Goal: Book appointment/travel/reservation

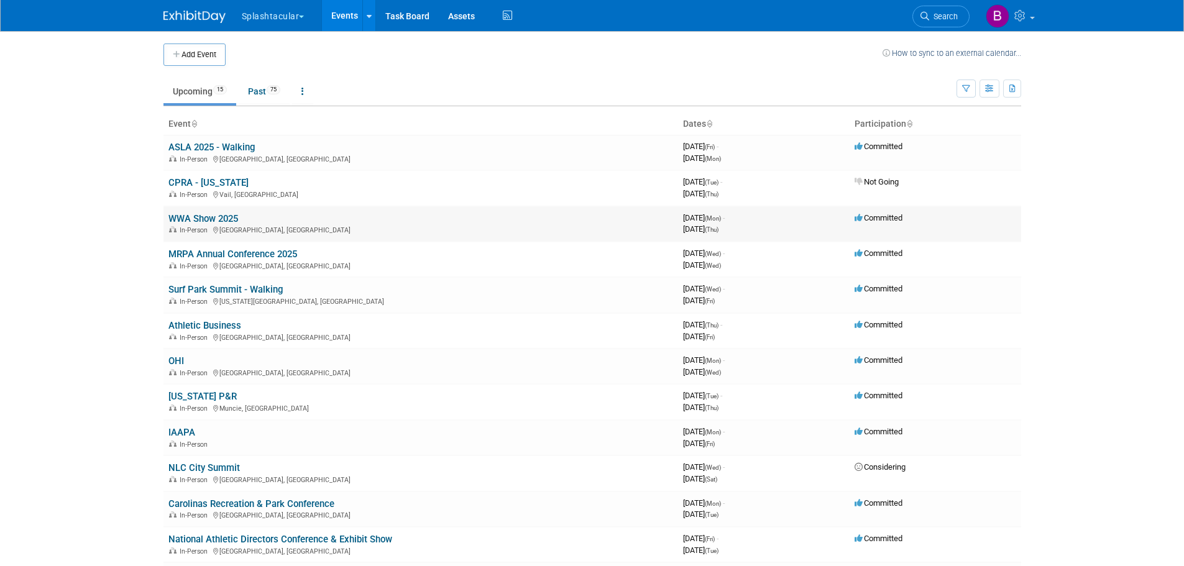
click at [216, 217] on link "WWA Show 2025" at bounding box center [203, 218] width 70 height 11
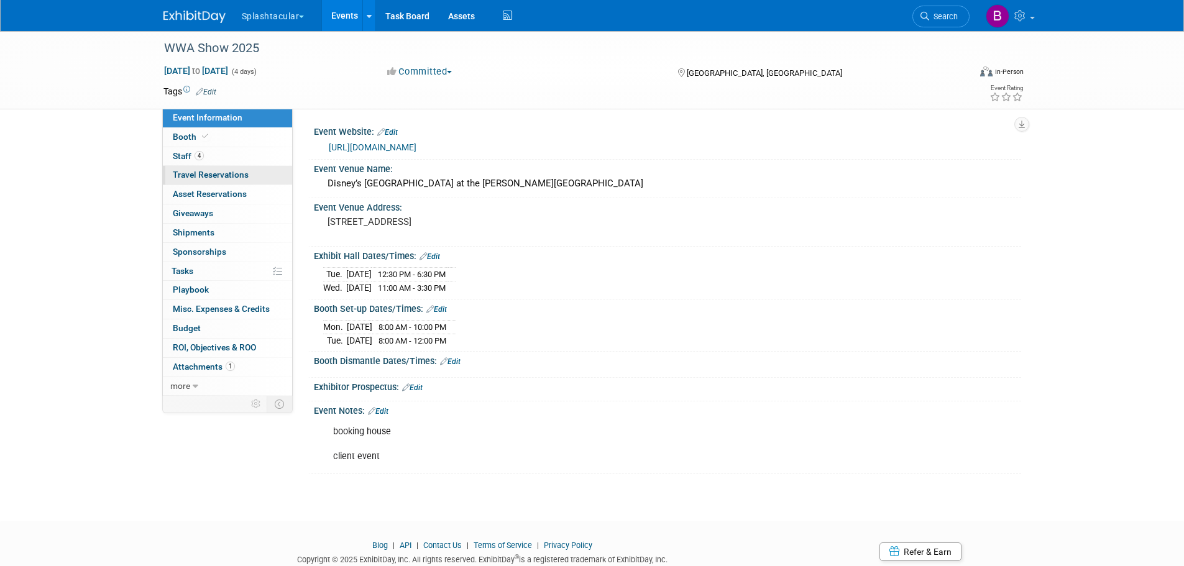
click at [214, 177] on span "Travel Reservations 0" at bounding box center [211, 175] width 76 height 10
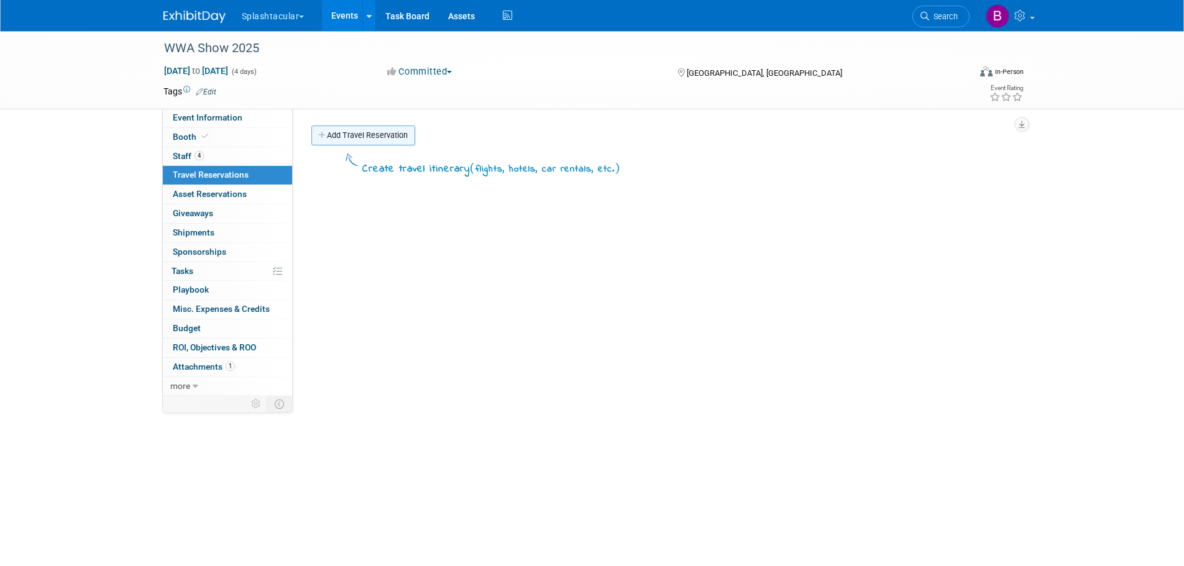
click at [354, 133] on link "Add Travel Reservation" at bounding box center [363, 136] width 104 height 20
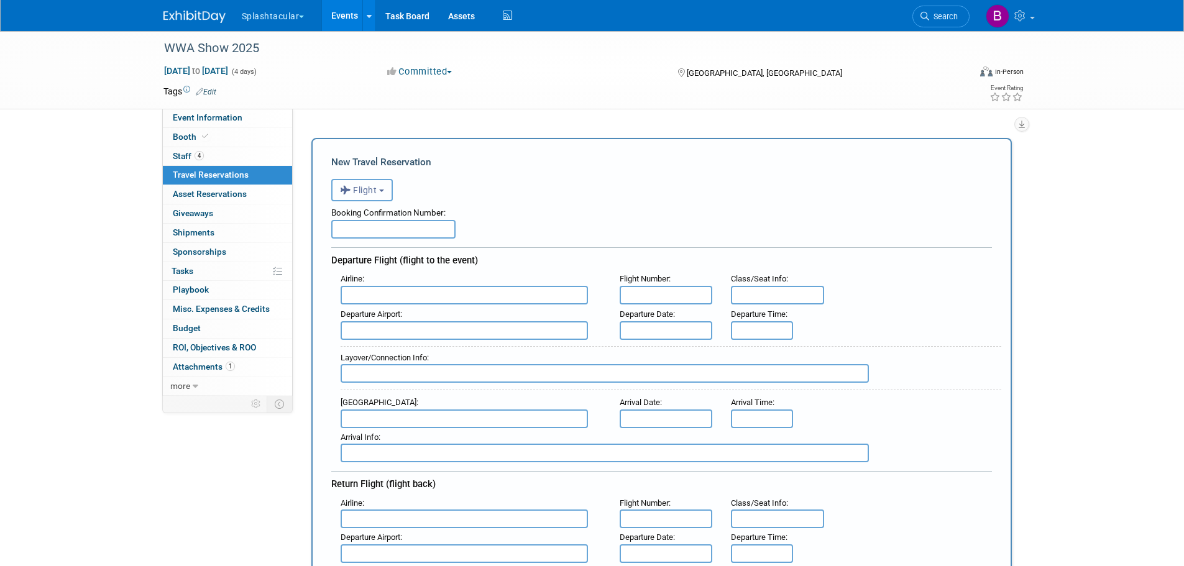
click at [371, 189] on span "Flight" at bounding box center [358, 190] width 37 height 10
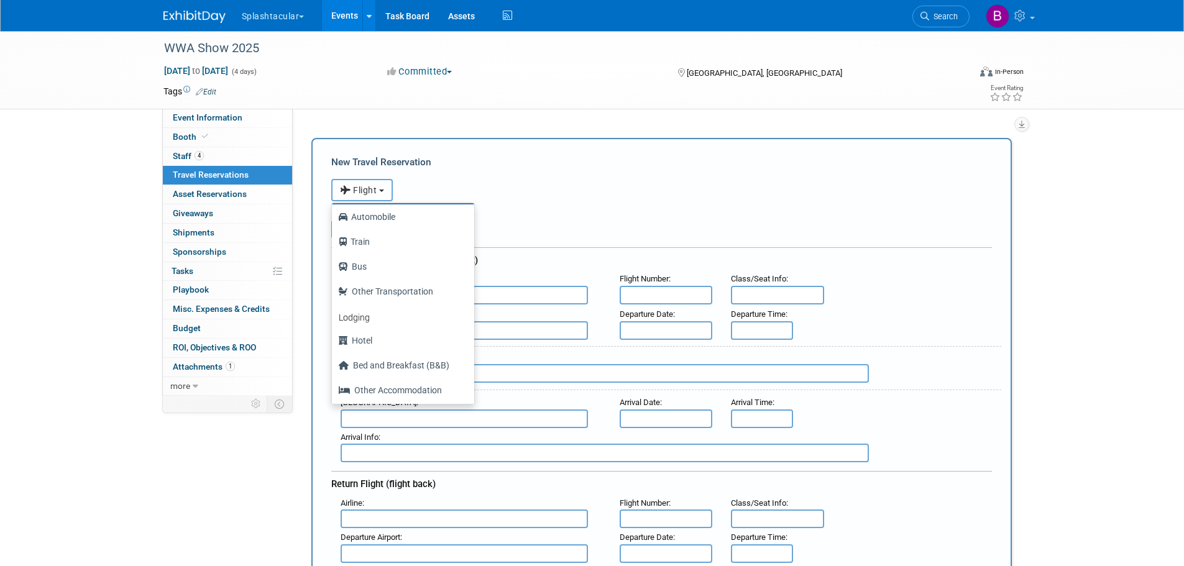
scroll to position [53, 0]
click at [365, 339] on label "Hotel" at bounding box center [400, 339] width 124 height 20
click at [334, 339] on input "Hotel" at bounding box center [330, 337] width 8 height 8
select select "6"
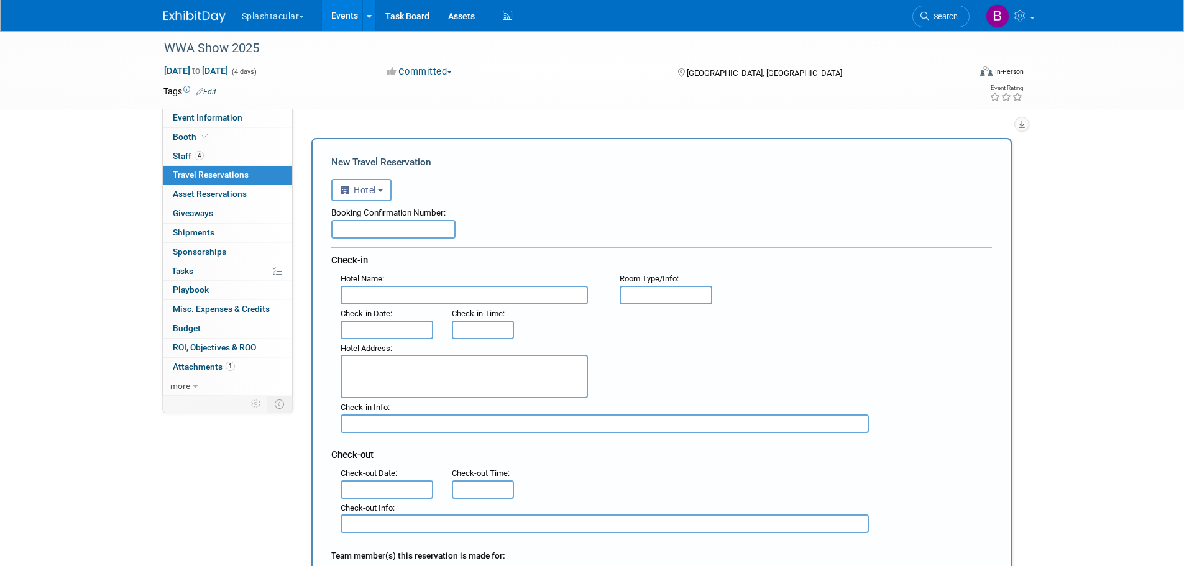
click at [379, 226] on input "text" at bounding box center [393, 229] width 124 height 19
click at [391, 226] on input "text" at bounding box center [393, 229] width 124 height 19
paste input "5136B557107644"
type input "5136B557107644"
click at [394, 298] on input "text" at bounding box center [464, 295] width 247 height 19
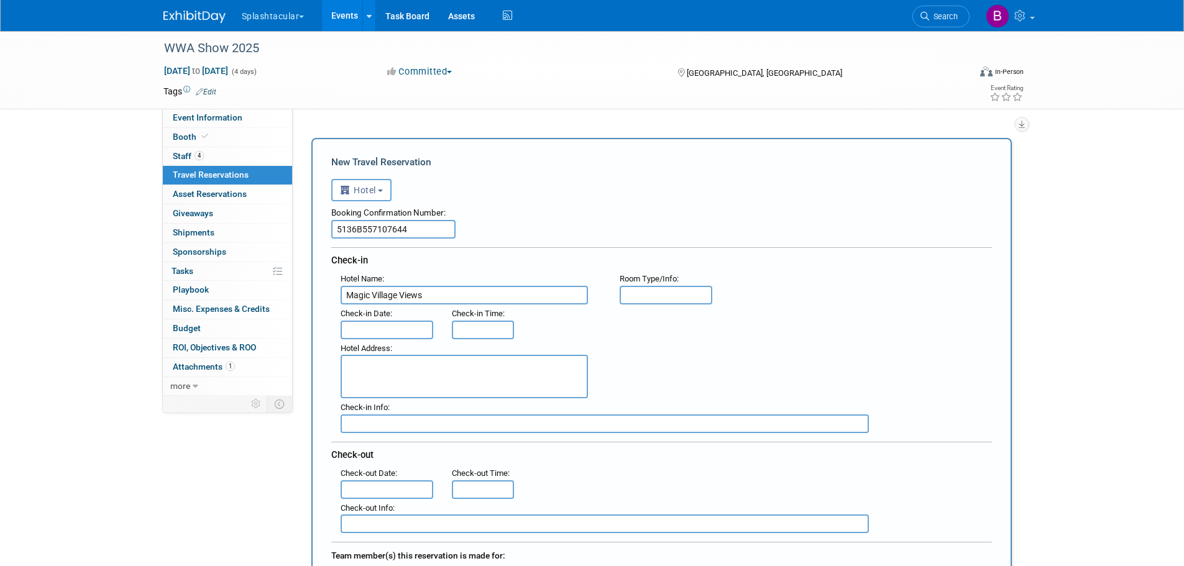
type input "Magic Village Views"
click at [652, 297] on input "text" at bounding box center [666, 295] width 93 height 19
paste input "4 Bedroom Villa with BBQ Grill and Hot Tub"
type input "4 Bedroom Villa with BBQ Grill and Hot Tub"
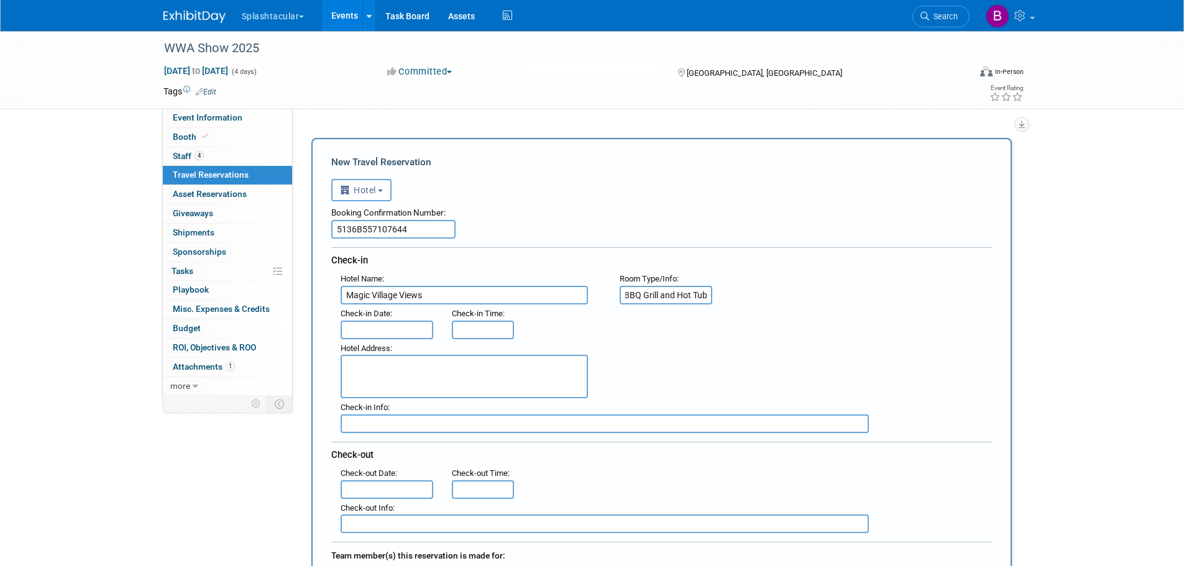
click at [379, 321] on input "text" at bounding box center [387, 330] width 93 height 19
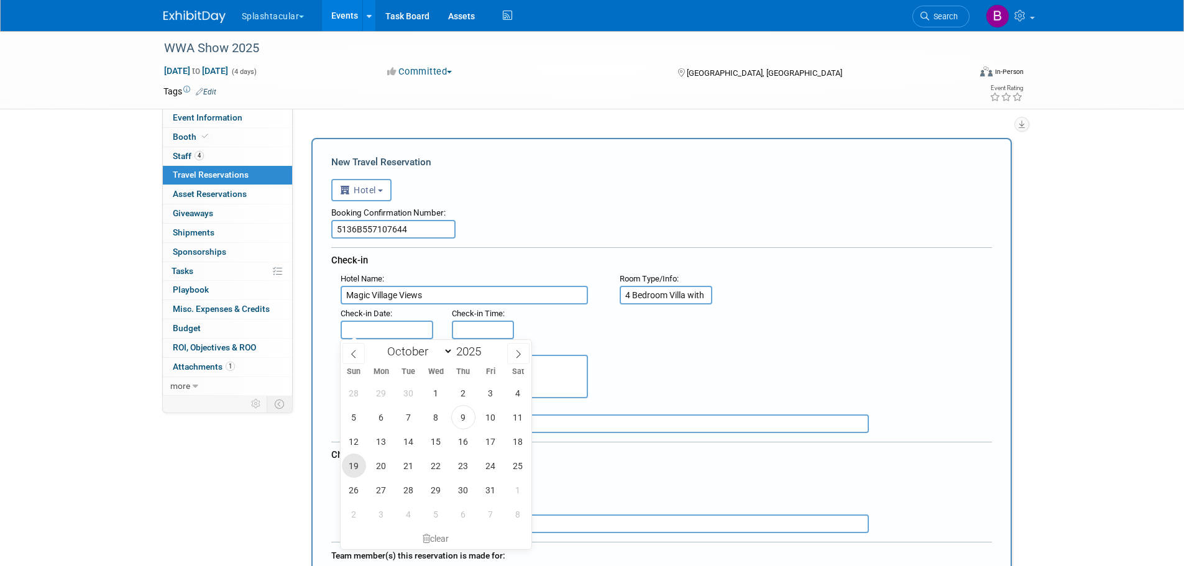
click at [359, 467] on span "19" at bounding box center [354, 466] width 24 height 24
type input "[DATE]"
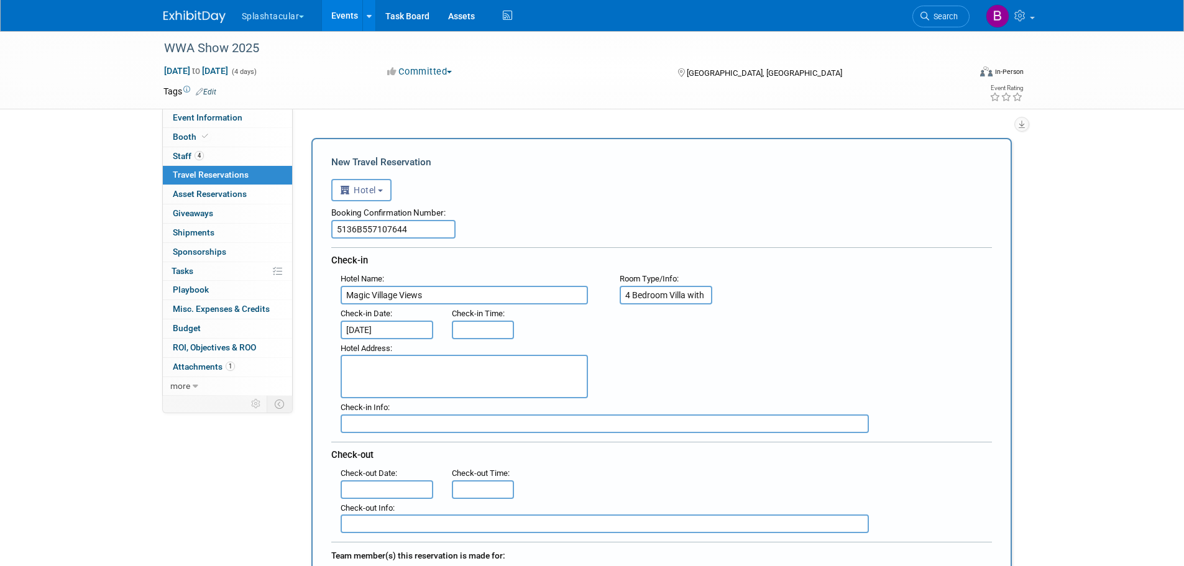
type input "3:00 PM"
click at [491, 323] on input "3:00 PM" at bounding box center [483, 330] width 62 height 19
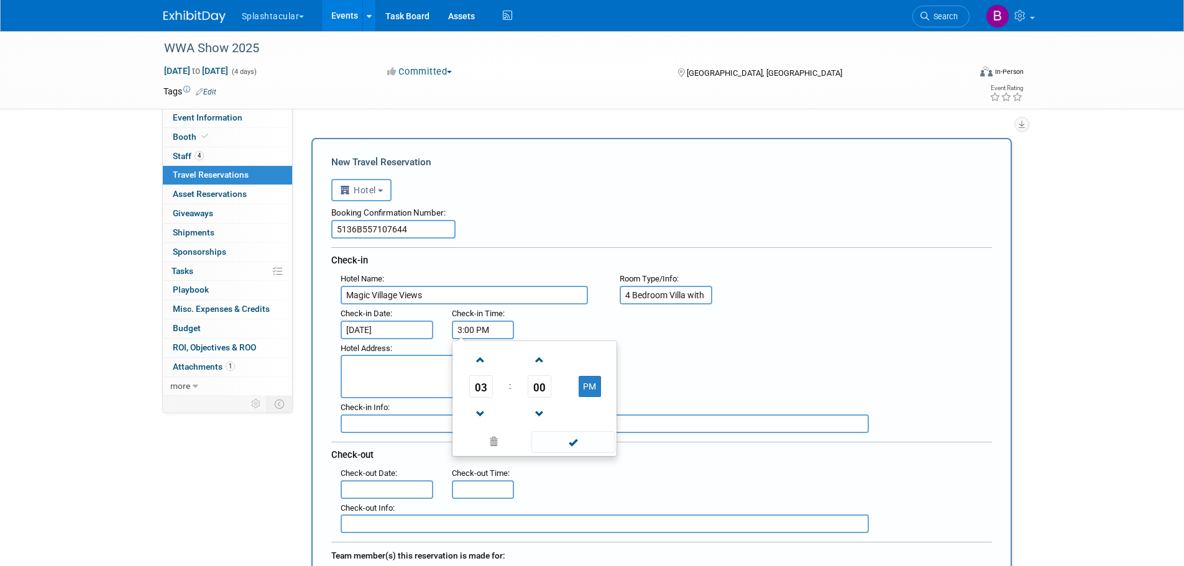
click at [579, 328] on div ": Check-in Date : [DATE] Check-in Time : 3:00 PM 03 : 00 PM 12 01 02 03 04 05 0…" at bounding box center [666, 322] width 670 height 35
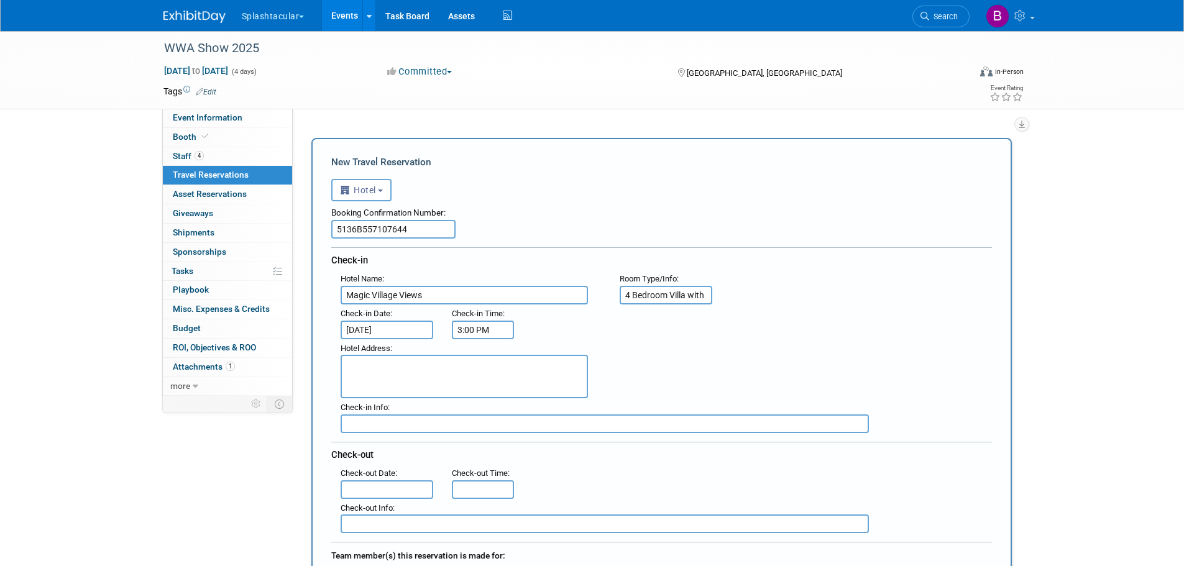
click at [389, 367] on textarea at bounding box center [464, 377] width 247 height 44
click at [431, 372] on textarea at bounding box center [464, 377] width 247 height 44
paste textarea "[STREET_ADDRESS]"
type textarea "[STREET_ADDRESS]"
click at [394, 421] on input "text" at bounding box center [605, 424] width 528 height 19
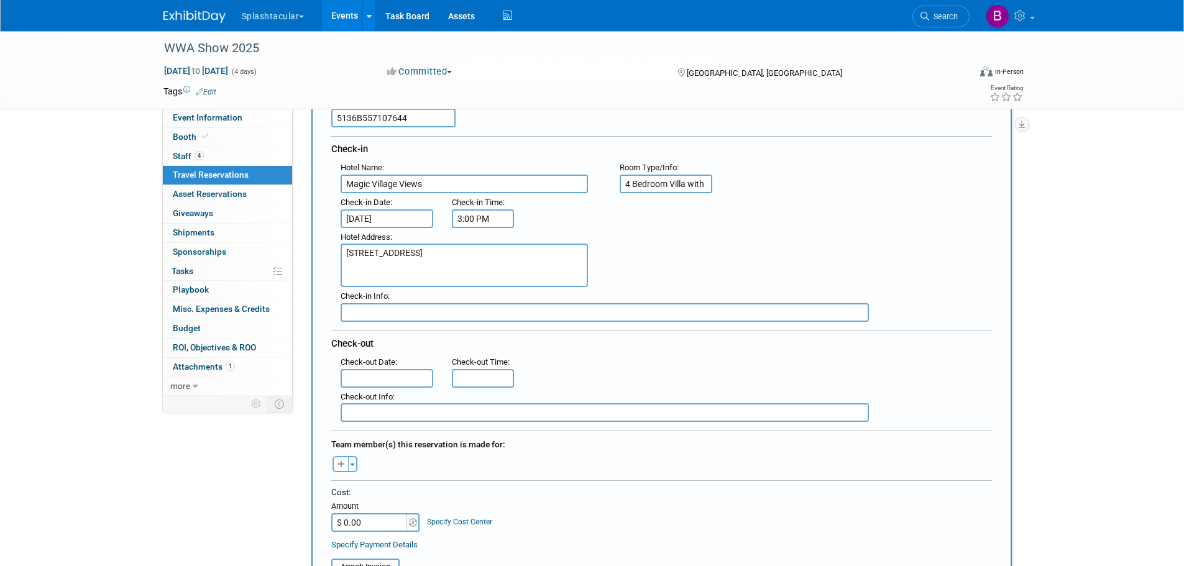
scroll to position [124, 0]
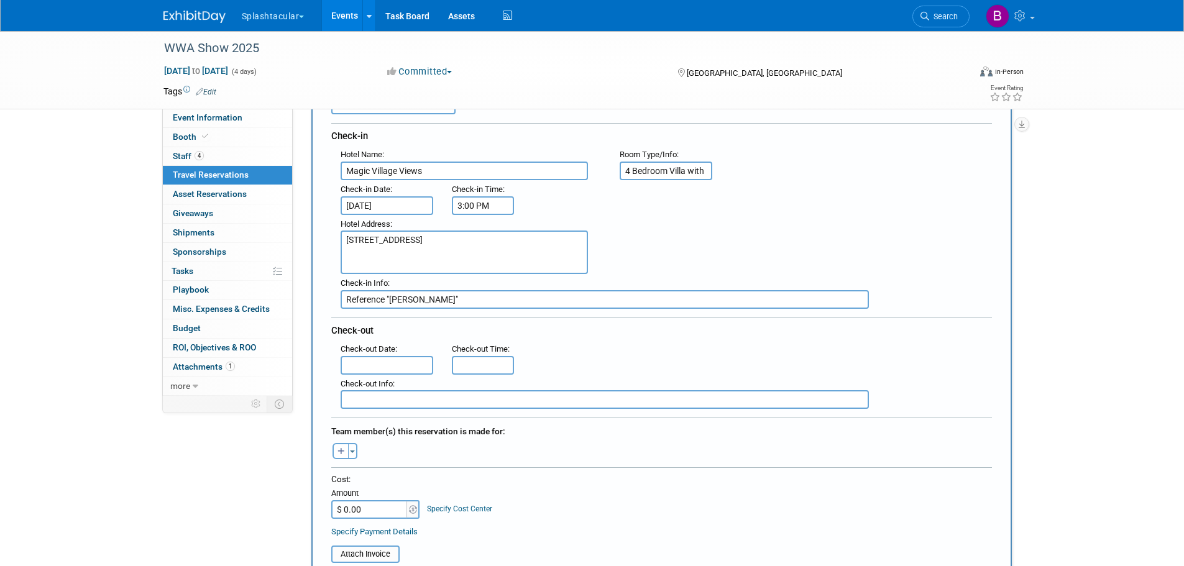
type input "Reference "[PERSON_NAME]""
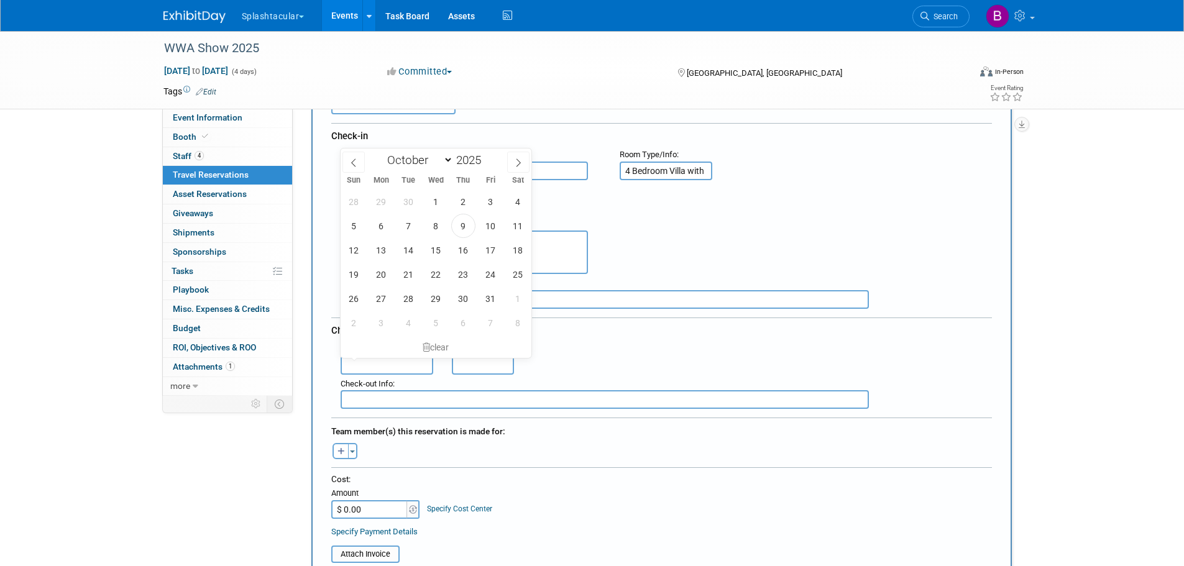
click at [398, 364] on input "text" at bounding box center [387, 365] width 93 height 19
click at [464, 276] on span "23" at bounding box center [463, 274] width 24 height 24
type input "[DATE]"
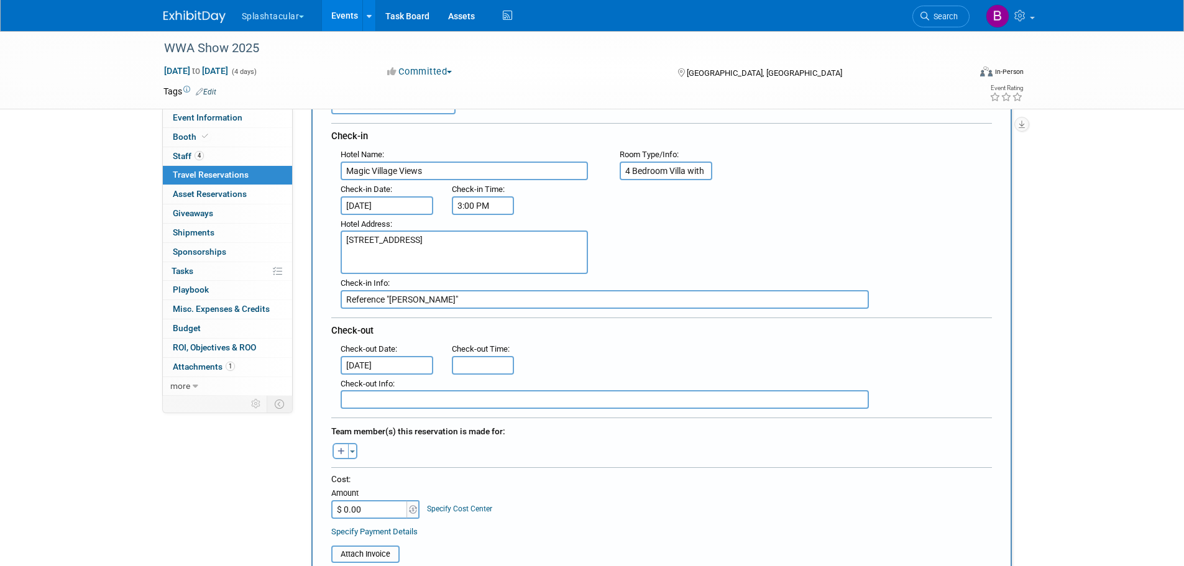
type input "11:00 AM"
click at [491, 366] on input "11:00 AM" at bounding box center [483, 365] width 62 height 19
click at [678, 330] on div "Check-out" at bounding box center [661, 329] width 661 height 22
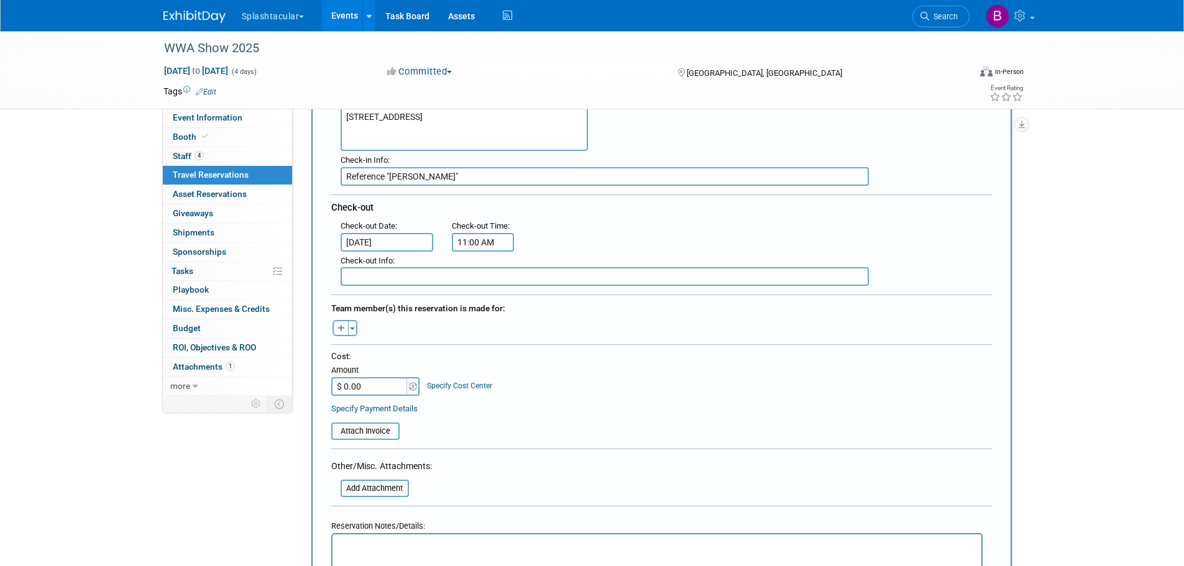
scroll to position [249, 0]
click at [399, 277] on input "text" at bounding box center [605, 275] width 528 height 19
type input "N/A"
click at [344, 324] on icon "button" at bounding box center [341, 328] width 7 height 8
select select
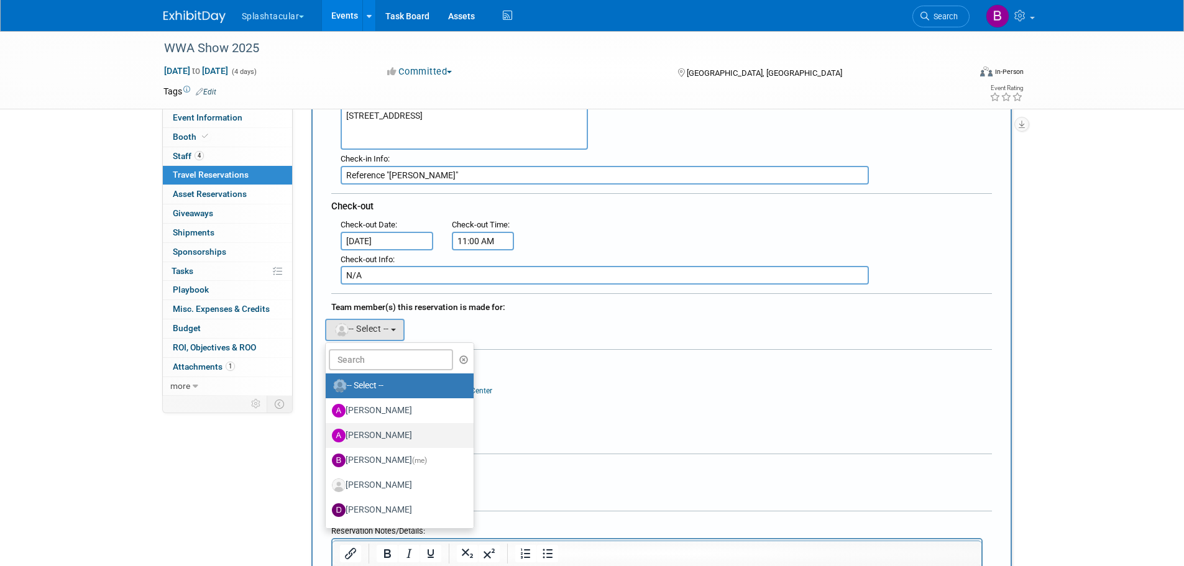
click at [392, 434] on label "[PERSON_NAME]" at bounding box center [397, 436] width 130 height 20
click at [328, 434] on input "[PERSON_NAME]" at bounding box center [324, 434] width 8 height 8
select select "a1a63ed1-109d-451d-a1e0-e78ab4e936e5"
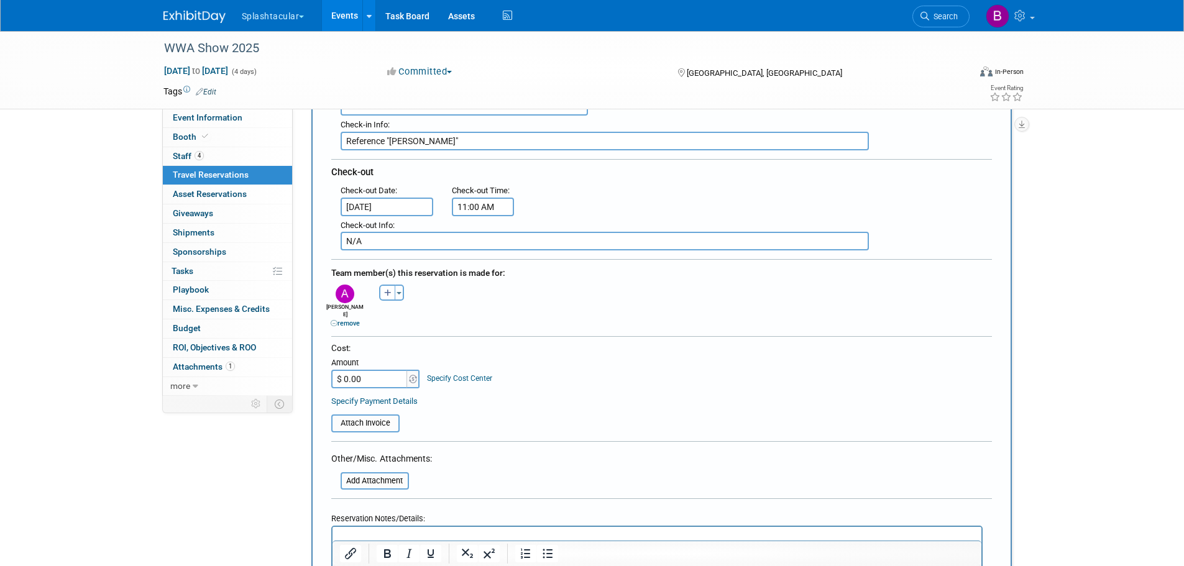
scroll to position [311, 0]
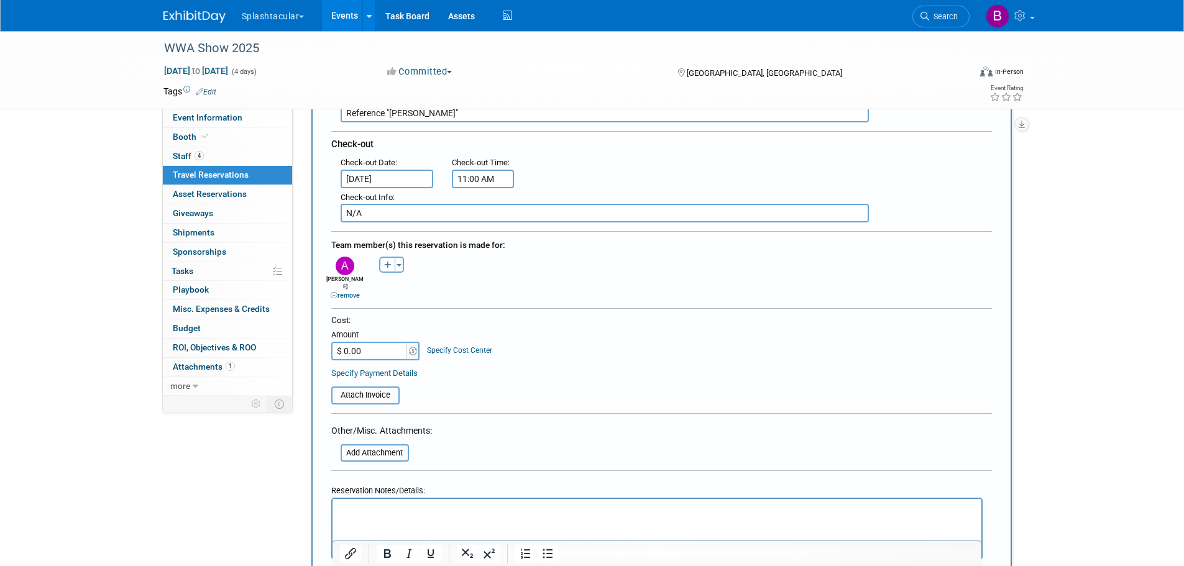
click at [387, 266] on icon "button" at bounding box center [387, 266] width 7 height 8
select select
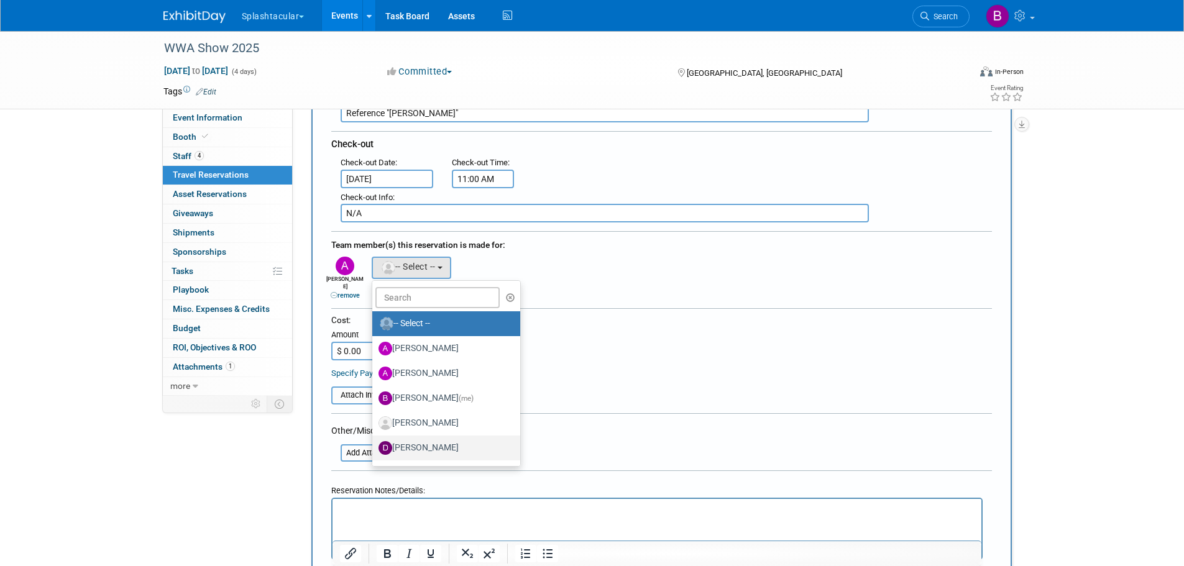
click at [424, 446] on label "[PERSON_NAME]" at bounding box center [444, 448] width 130 height 20
click at [374, 446] on input "[PERSON_NAME]" at bounding box center [370, 447] width 8 height 8
select select "f869faef-8176-44e9-85e9-e2f9752a0a09"
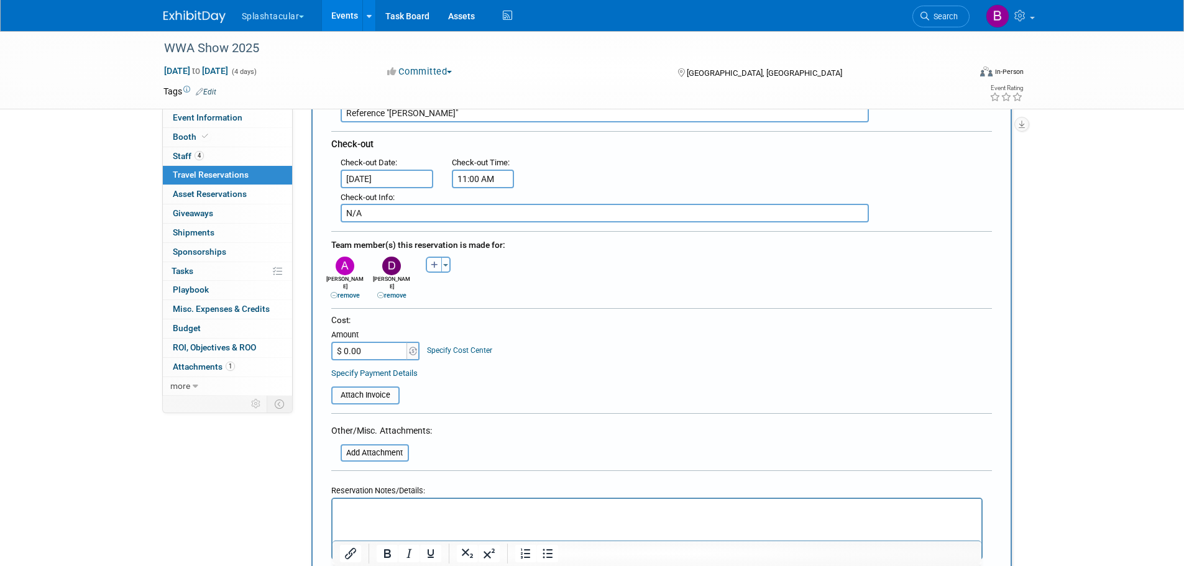
click at [436, 264] on icon "button" at bounding box center [434, 266] width 7 height 8
select select
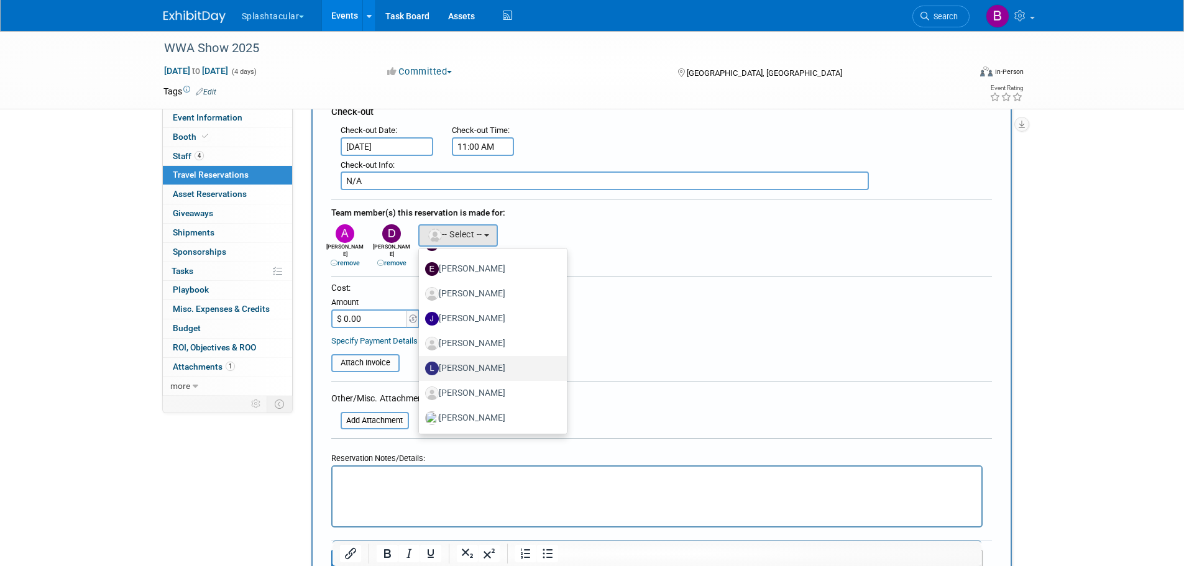
scroll to position [373, 0]
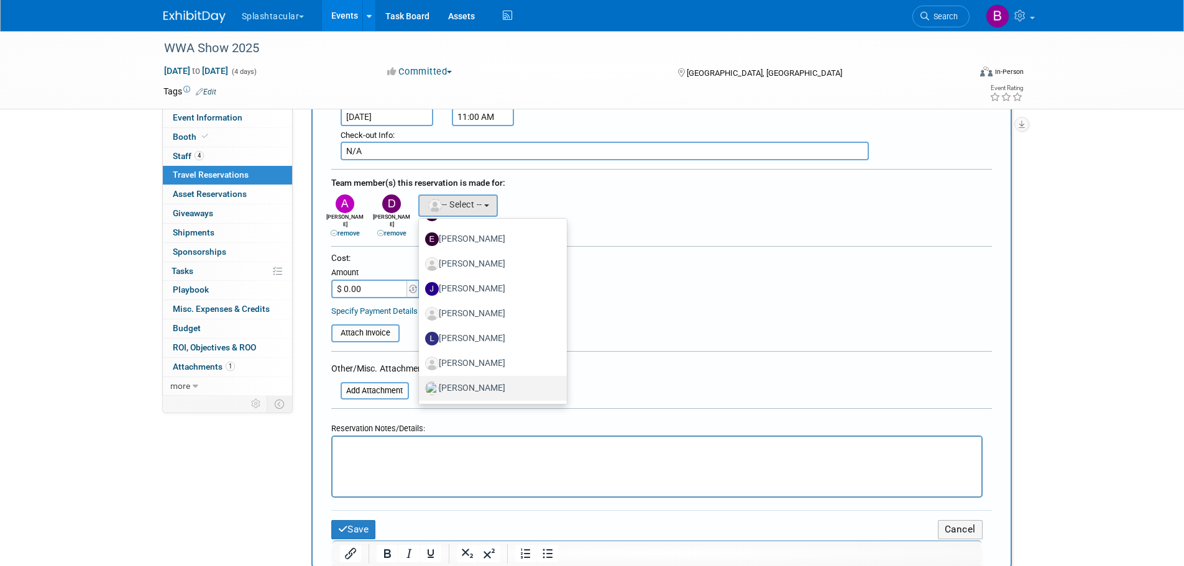
click at [481, 385] on label "[PERSON_NAME]" at bounding box center [490, 389] width 130 height 20
click at [421, 385] on input "[PERSON_NAME]" at bounding box center [417, 387] width 8 height 8
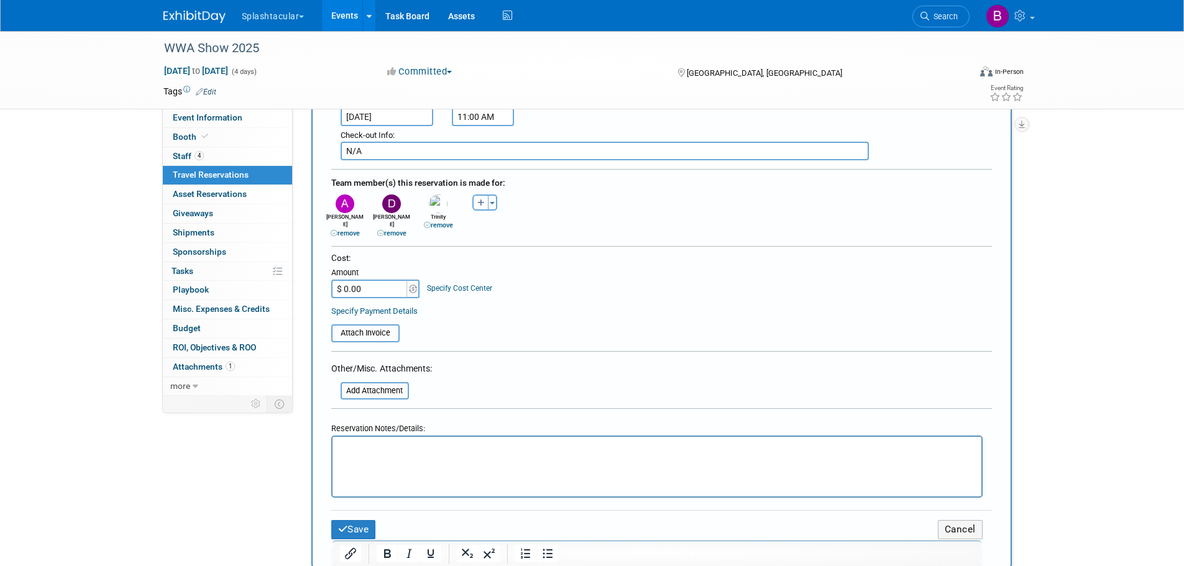
click at [377, 280] on input "$ 0.00" at bounding box center [370, 289] width 78 height 19
type input "$ 1,856.12"
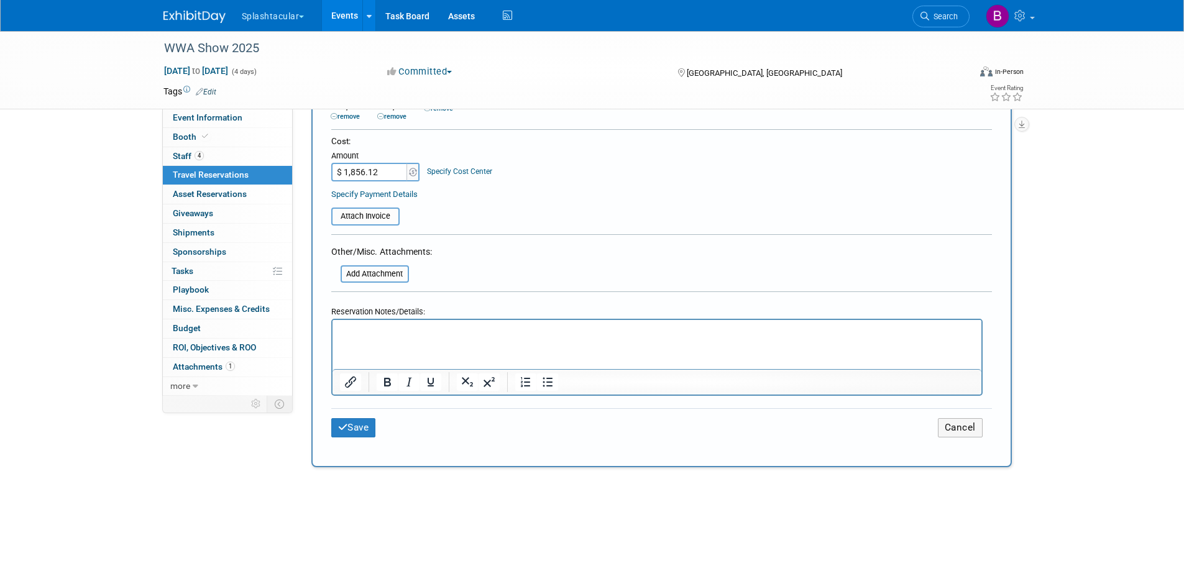
scroll to position [497, 0]
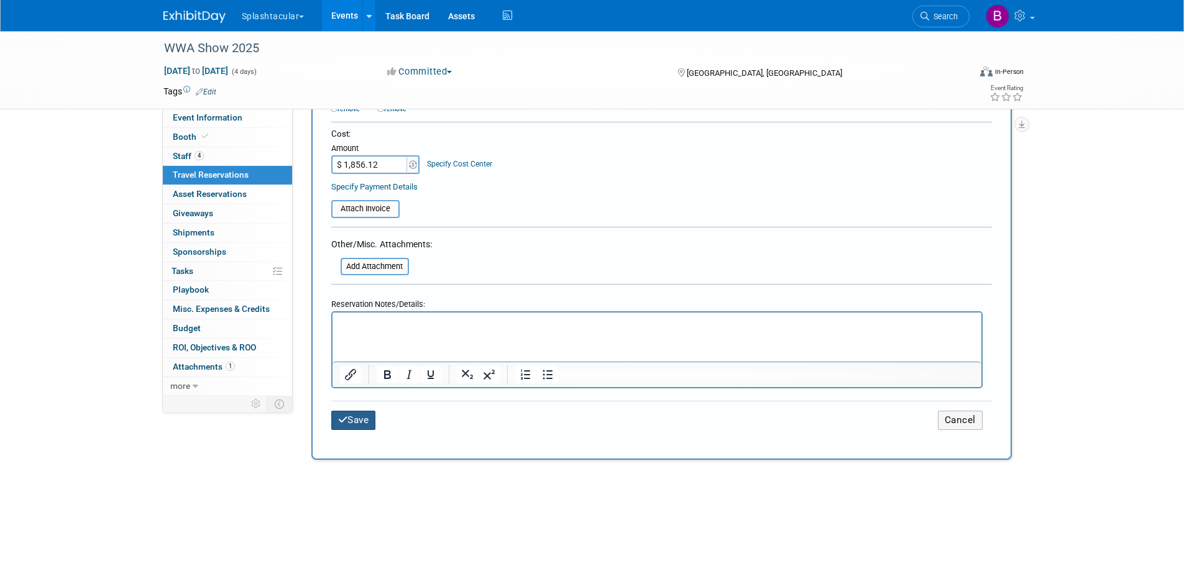
click at [355, 412] on button "Save" at bounding box center [353, 420] width 45 height 19
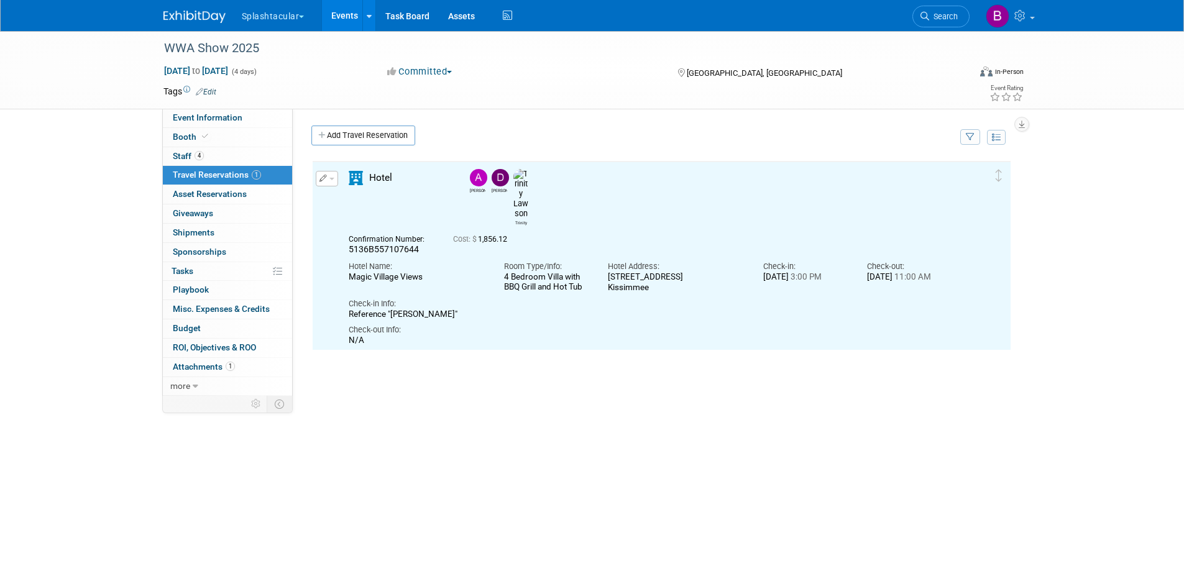
scroll to position [0, 0]
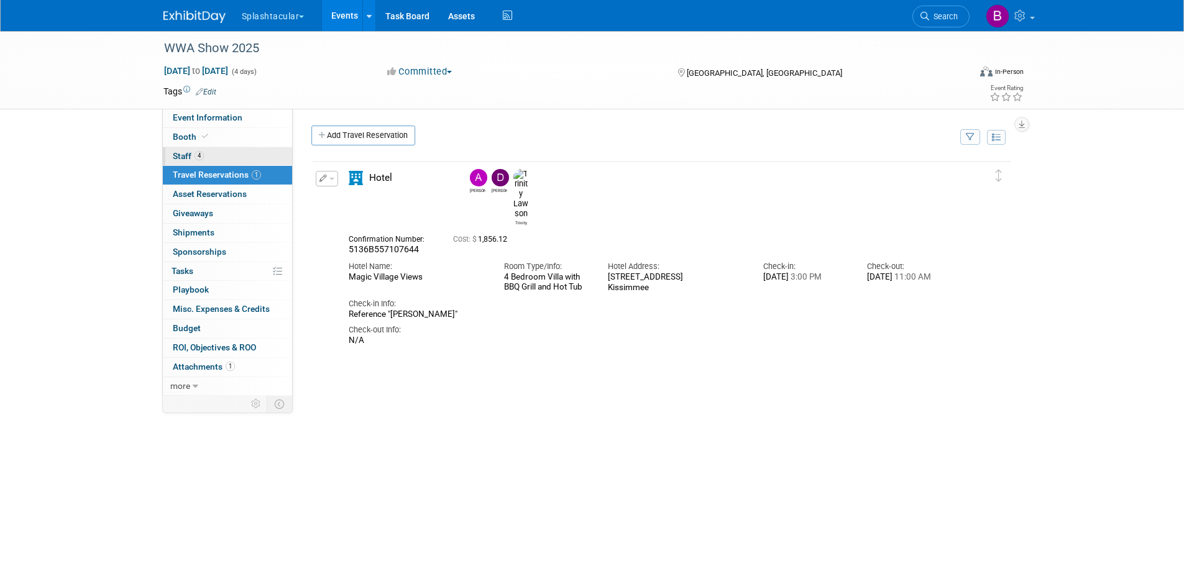
click at [184, 154] on span "Staff 4" at bounding box center [188, 156] width 31 height 10
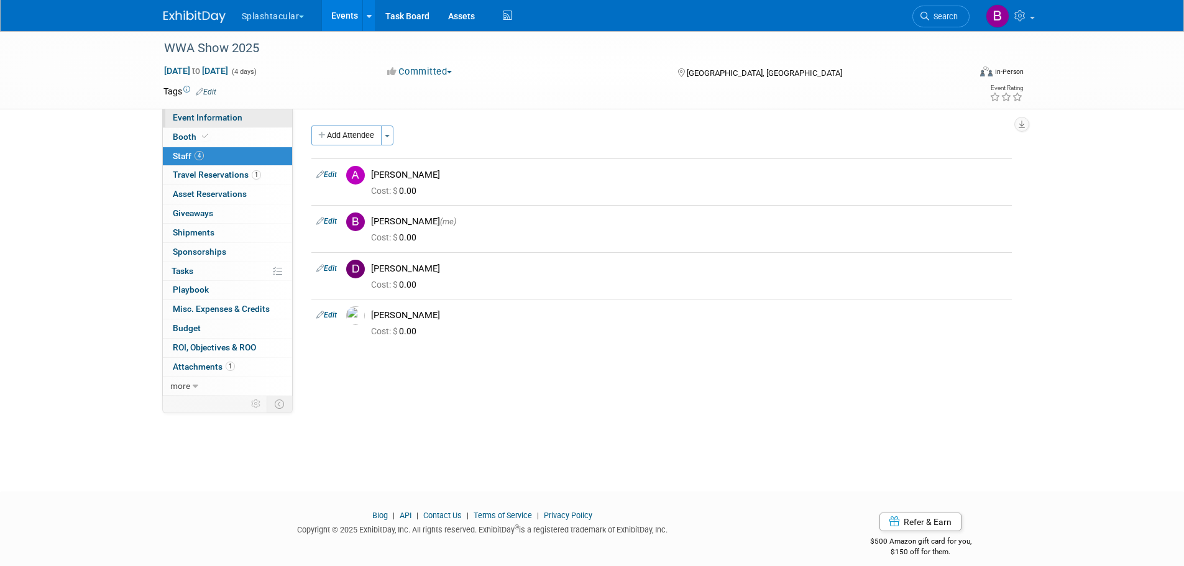
click at [222, 117] on span "Event Information" at bounding box center [208, 118] width 70 height 10
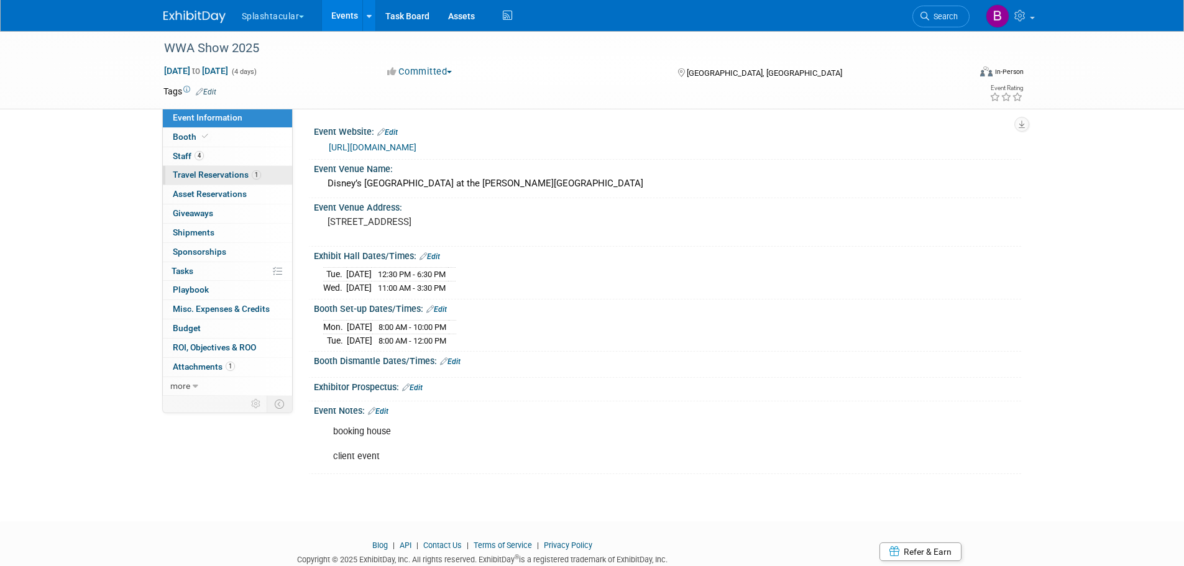
click at [210, 175] on span "Travel Reservations 1" at bounding box center [217, 175] width 88 height 10
